Goal: Information Seeking & Learning: Check status

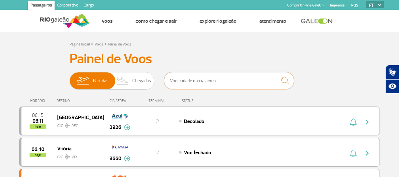
click at [189, 79] on input "text" at bounding box center [229, 80] width 130 height 17
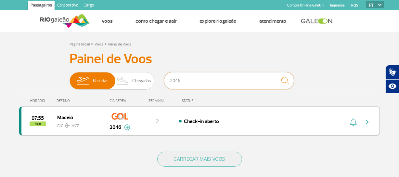
type input "2046"
click at [368, 119] on img "button" at bounding box center [367, 122] width 8 height 8
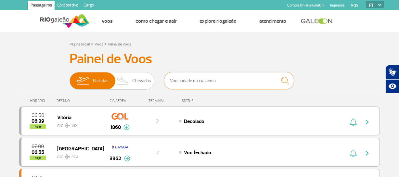
click at [254, 78] on input "text" at bounding box center [229, 80] width 130 height 17
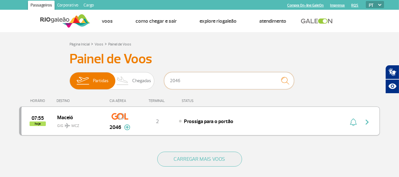
type input "2046"
click at [367, 120] on img "button" at bounding box center [367, 122] width 8 height 8
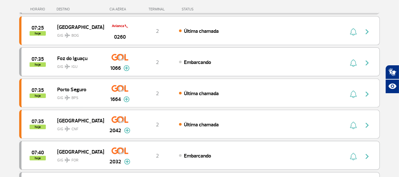
scroll to position [295, 0]
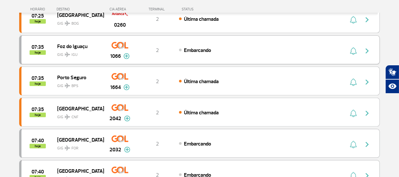
click at [362, 49] on button "button" at bounding box center [368, 50] width 15 height 10
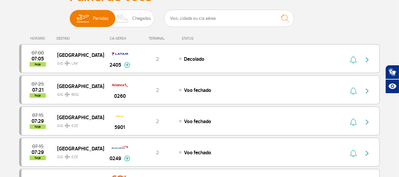
scroll to position [59, 0]
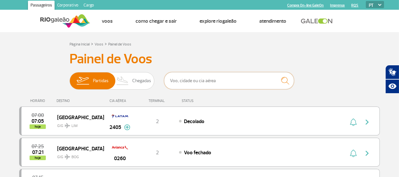
click at [247, 87] on input "text" at bounding box center [229, 80] width 130 height 17
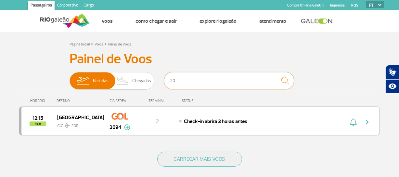
type input "2"
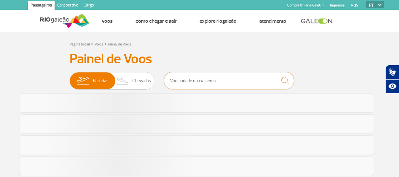
click at [238, 81] on input "text" at bounding box center [229, 80] width 130 height 17
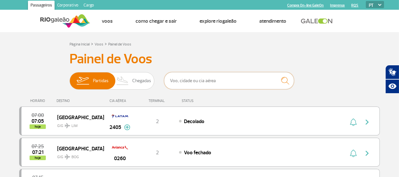
type input "1680"
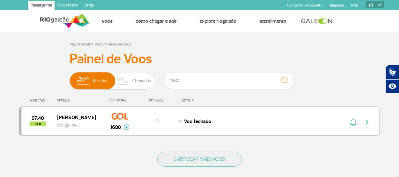
click at [361, 124] on button "button" at bounding box center [368, 121] width 15 height 10
